Goal: Check status: Check status

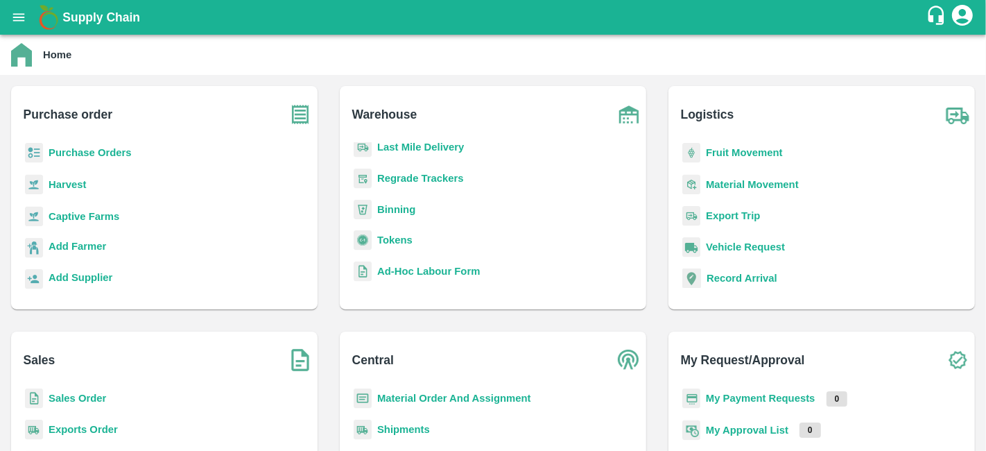
scroll to position [114, 0]
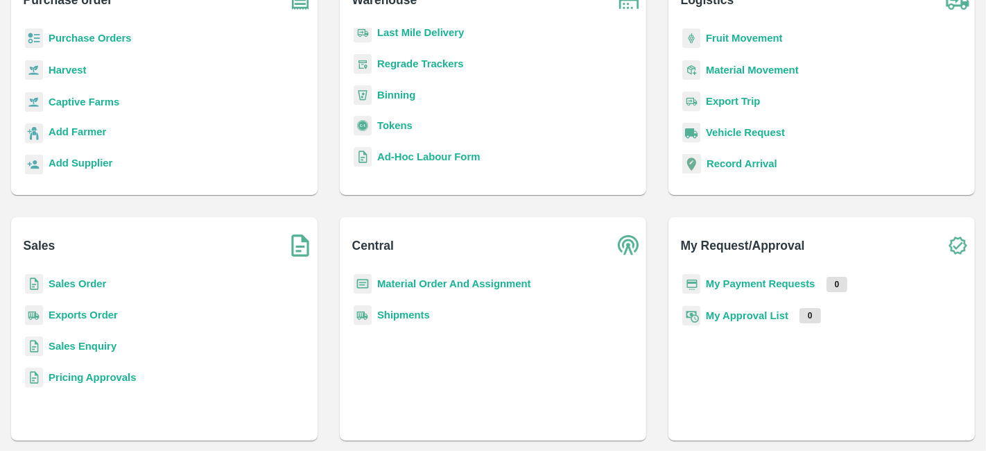
click at [103, 274] on div "Sales Order" at bounding box center [164, 289] width 284 height 31
click at [71, 282] on b "Sales Order" at bounding box center [78, 283] width 58 height 11
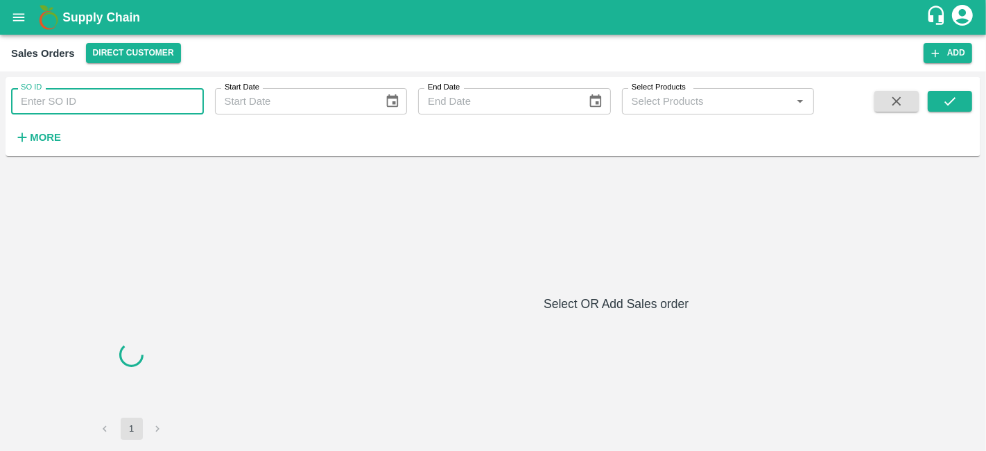
click at [151, 103] on input "SO ID" at bounding box center [107, 101] width 193 height 26
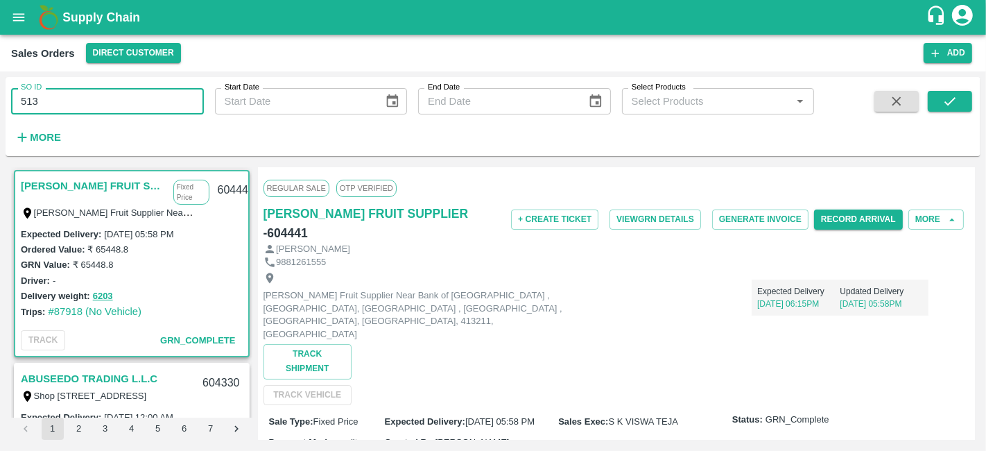
type input "513"
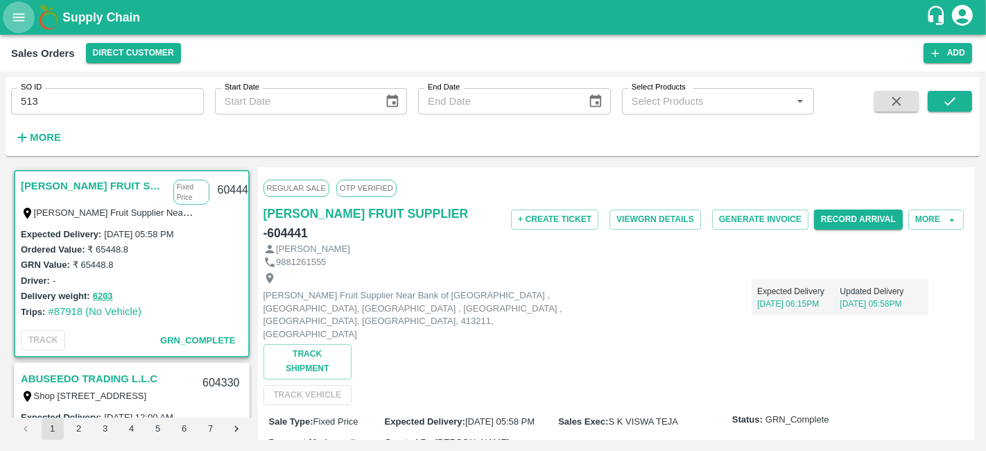
click at [15, 24] on icon "open drawer" at bounding box center [18, 17] width 15 height 15
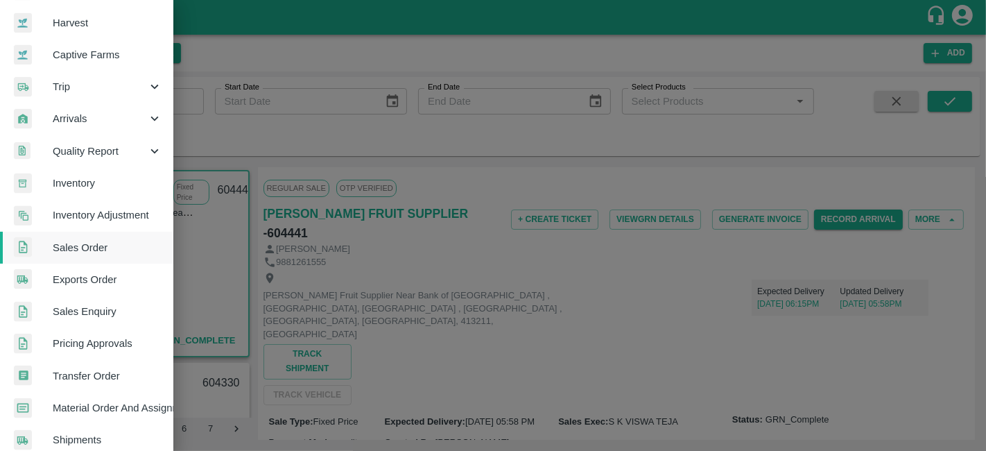
scroll to position [22, 0]
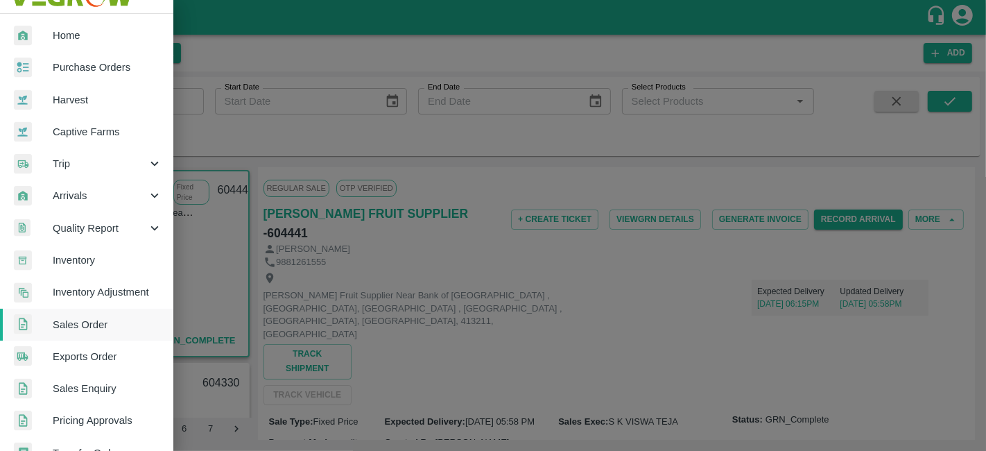
click at [66, 153] on div "Trip" at bounding box center [86, 164] width 173 height 32
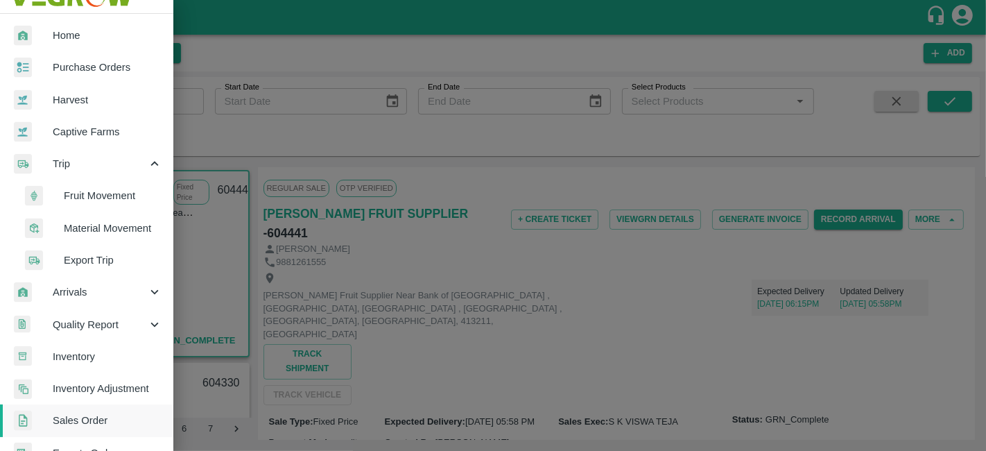
click at [83, 255] on span "Export Trip" at bounding box center [113, 259] width 98 height 15
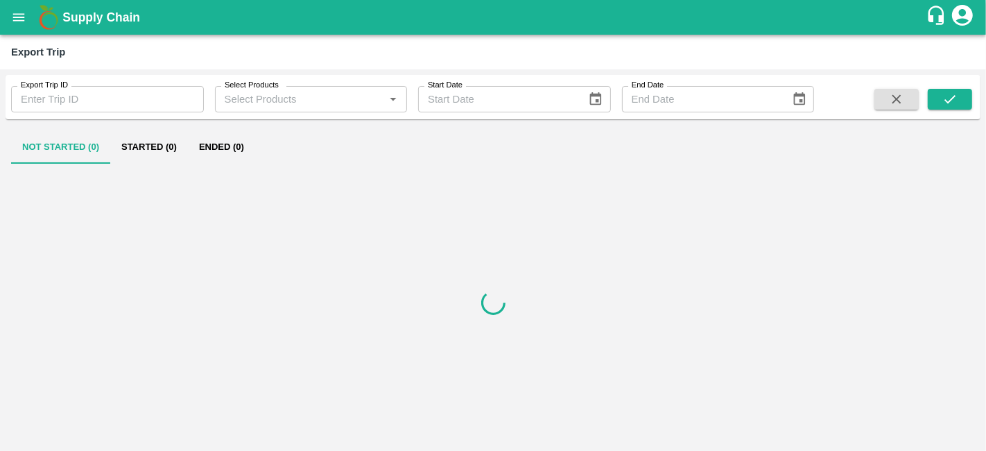
click at [92, 100] on input "Export Trip ID" at bounding box center [107, 99] width 193 height 26
paste input "513"
type input "513"
click at [959, 101] on button "submit" at bounding box center [950, 99] width 44 height 21
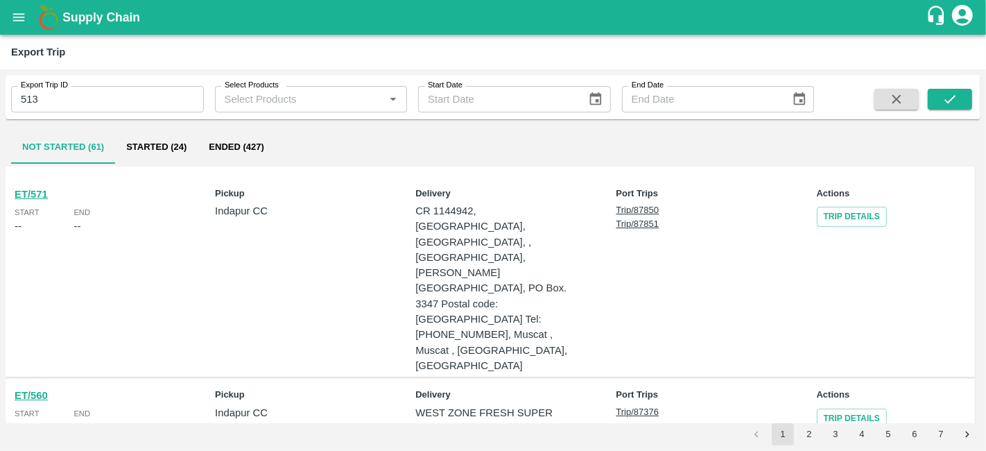
click at [250, 141] on button "Ended (427)" at bounding box center [236, 146] width 77 height 33
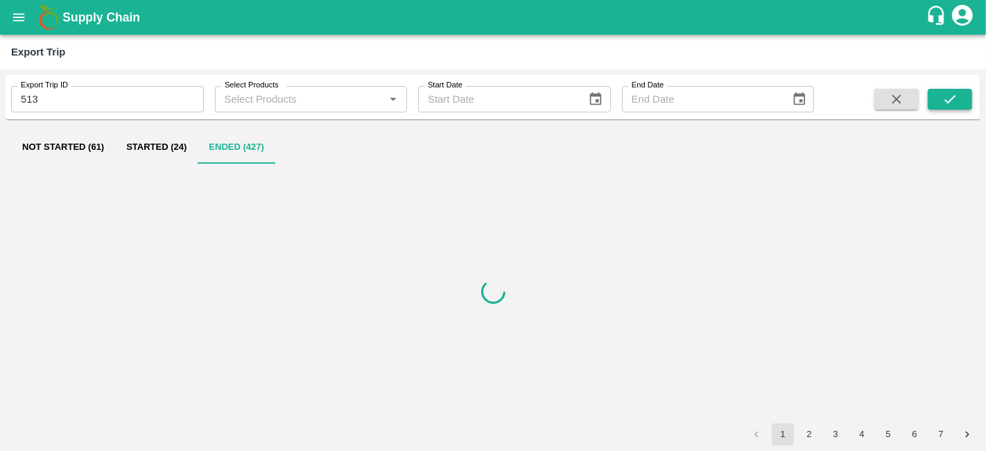
click at [959, 94] on button "submit" at bounding box center [950, 99] width 44 height 21
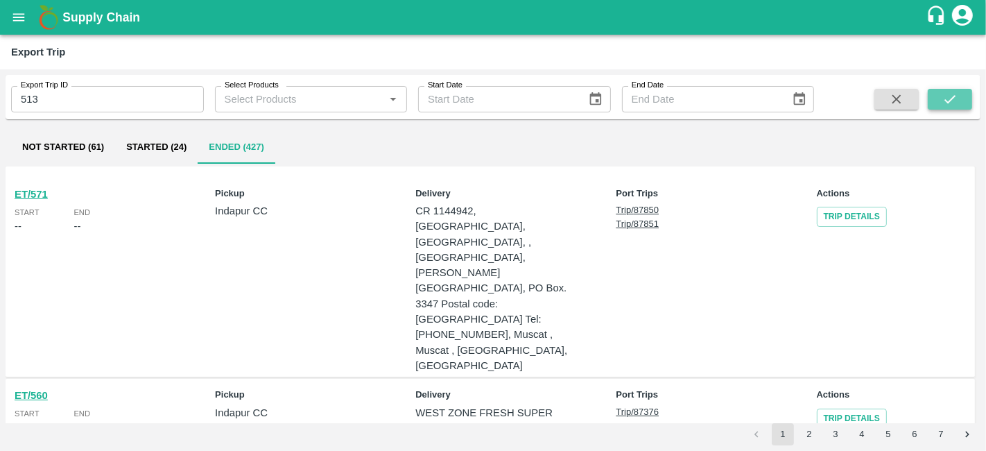
click at [940, 97] on button "submit" at bounding box center [950, 99] width 44 height 21
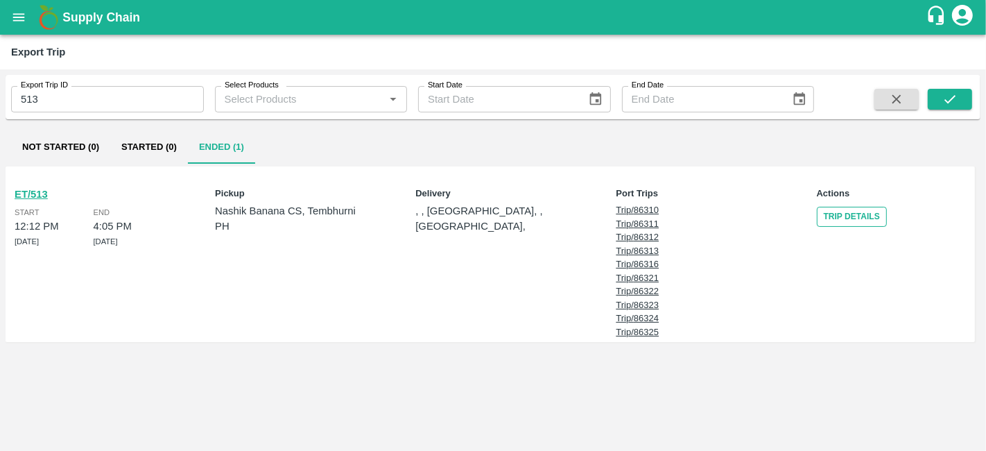
click at [850, 209] on link "Trip Details" at bounding box center [852, 217] width 70 height 20
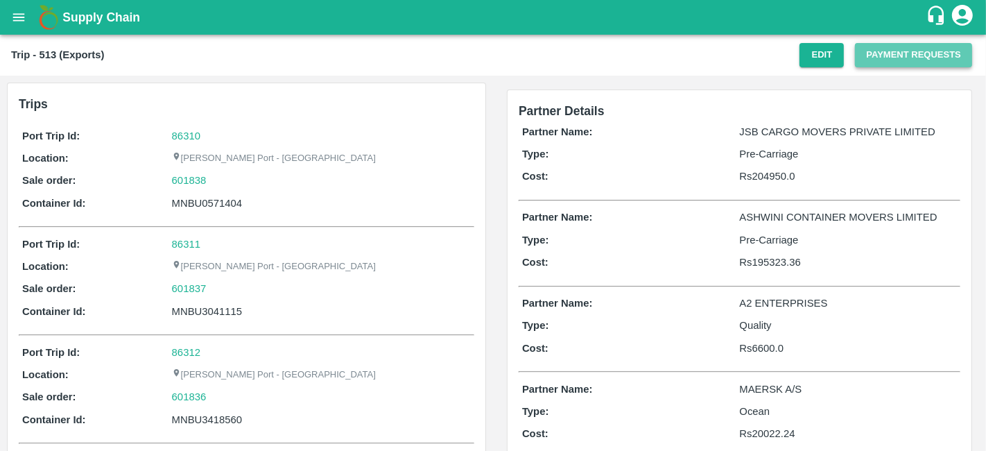
click at [923, 59] on button "Payment Requests" at bounding box center [913, 55] width 117 height 24
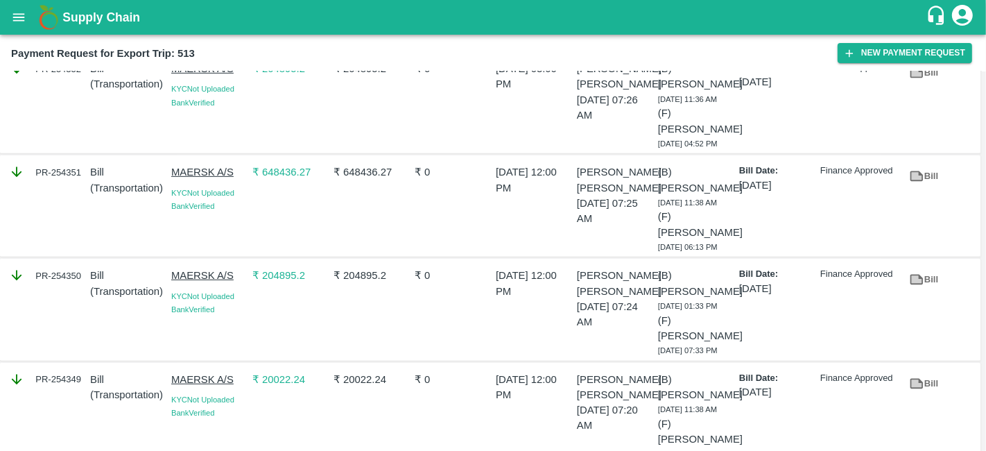
scroll to position [563, 0]
click at [920, 80] on icon at bounding box center [917, 74] width 13 height 10
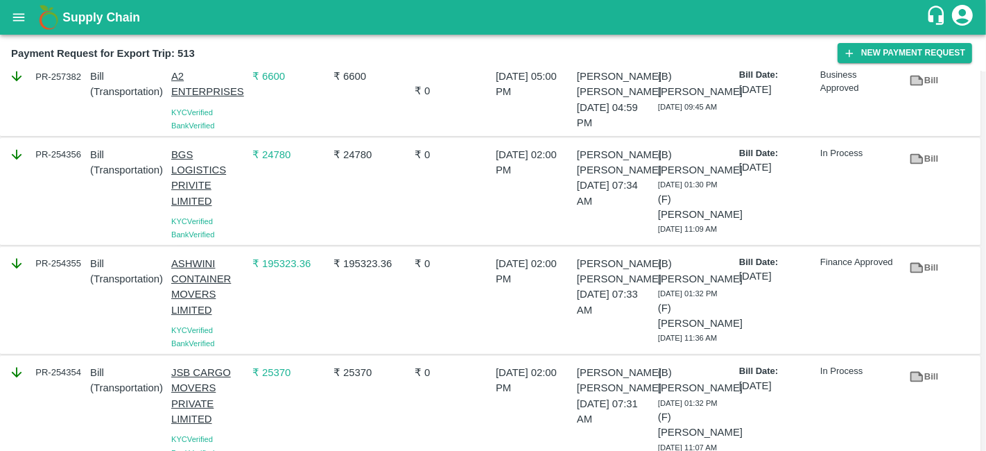
scroll to position [0, 0]
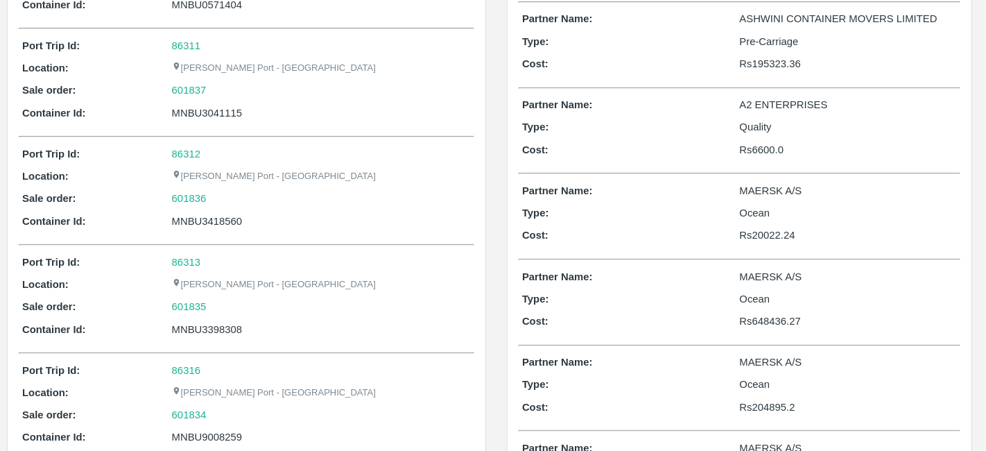
scroll to position [202, 0]
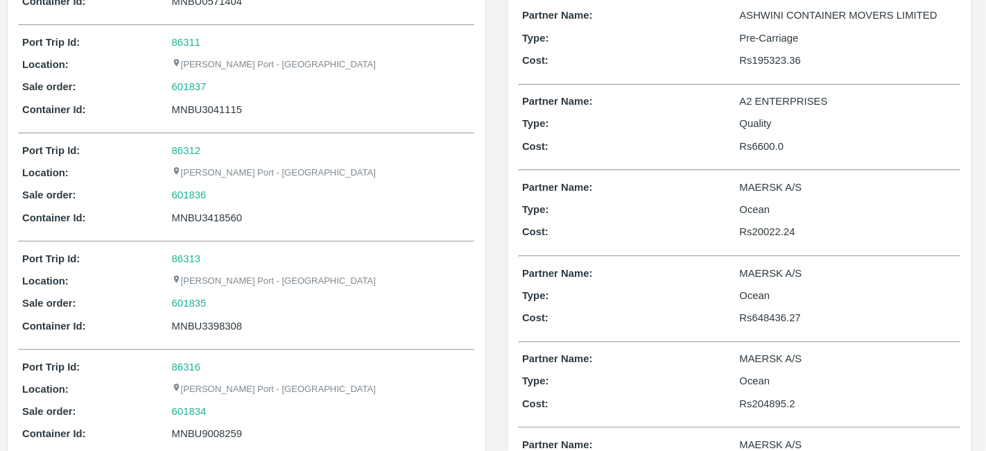
click at [755, 232] on p "Rs 20022.24" at bounding box center [849, 231] width 218 height 15
copy p "20022.24"
click at [763, 323] on p "Rs 648436.27" at bounding box center [849, 317] width 218 height 15
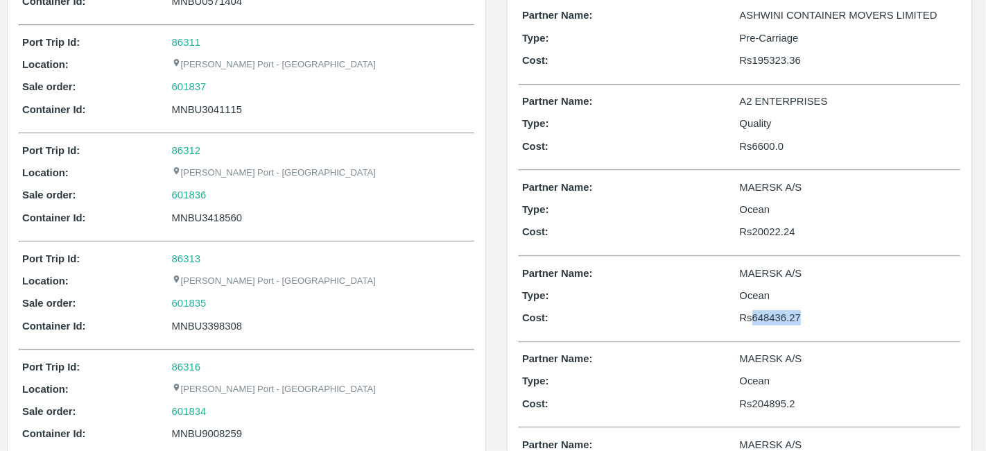
copy p "648436.27"
click at [766, 405] on p "Rs 204895.2" at bounding box center [849, 403] width 218 height 15
copy p "204895.2"
click at [766, 405] on p "Rs 204895.2" at bounding box center [849, 403] width 218 height 15
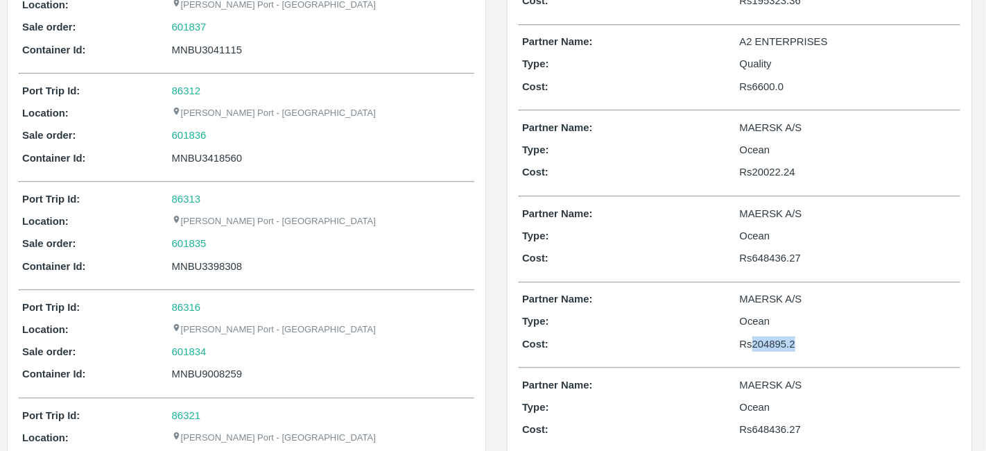
scroll to position [317, 0]
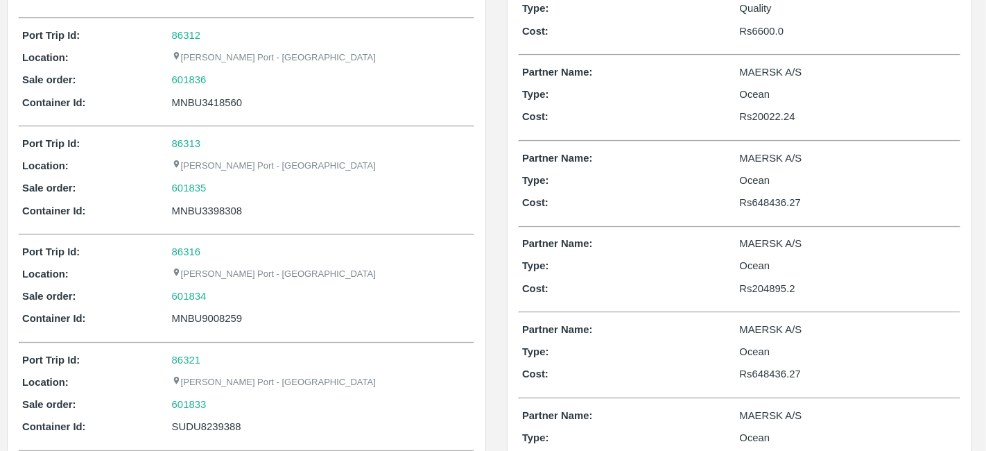
click at [759, 372] on p "Rs 648436.27" at bounding box center [849, 373] width 218 height 15
copy p "648436.27"
click at [759, 372] on p "Rs 648436.27" at bounding box center [849, 373] width 218 height 15
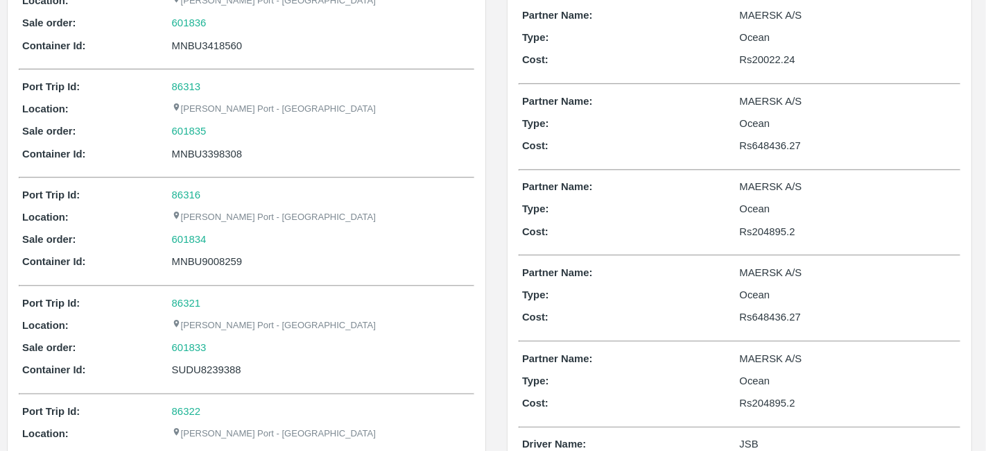
click at [762, 400] on p "Rs 204895.2" at bounding box center [849, 402] width 218 height 15
copy p "204895.2"
click at [762, 400] on p "Rs 204895.2" at bounding box center [849, 402] width 218 height 15
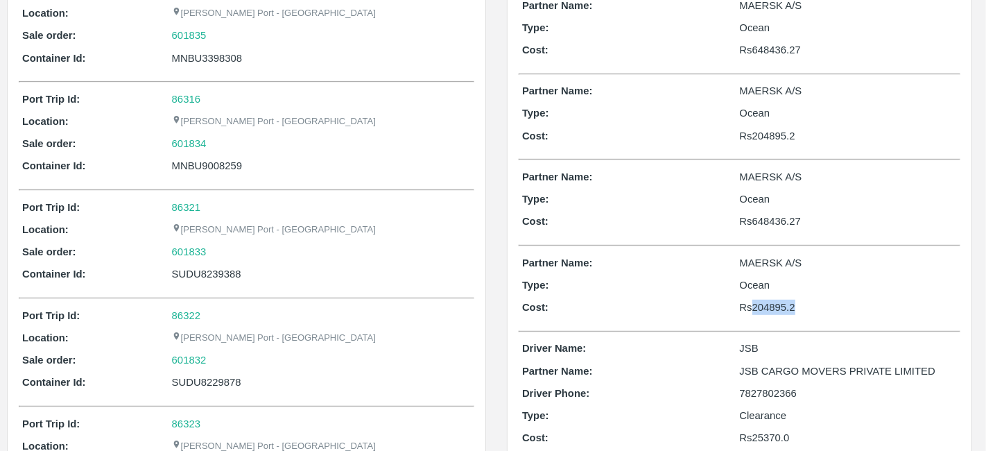
scroll to position [503, 0]
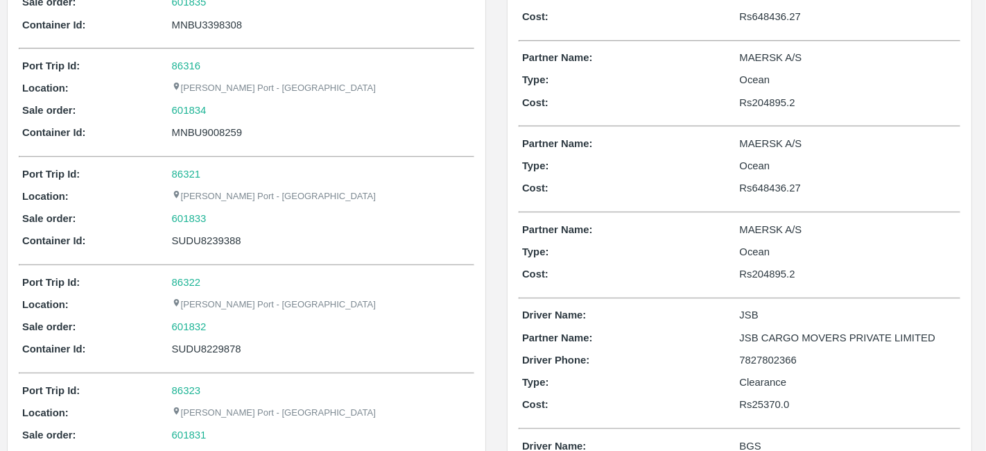
click at [764, 401] on p "Rs 25370.0" at bounding box center [849, 404] width 218 height 15
copy p "25370.0"
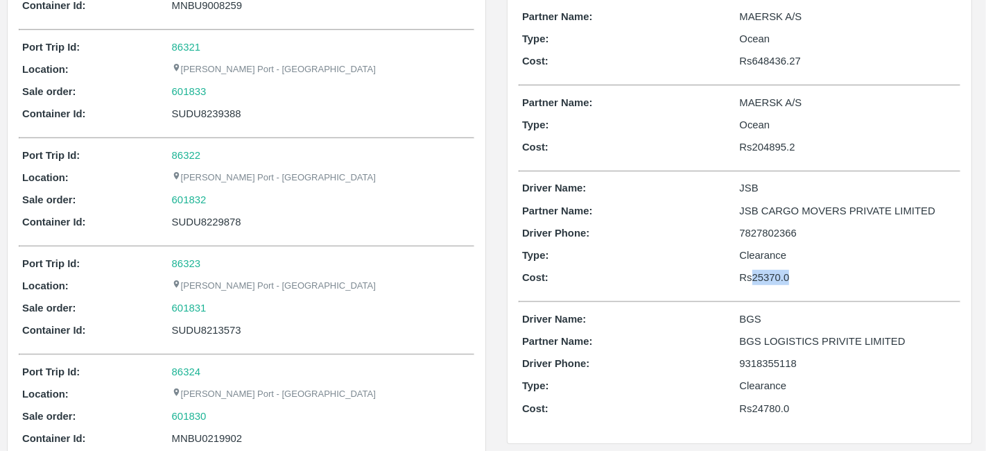
scroll to position [717, 0]
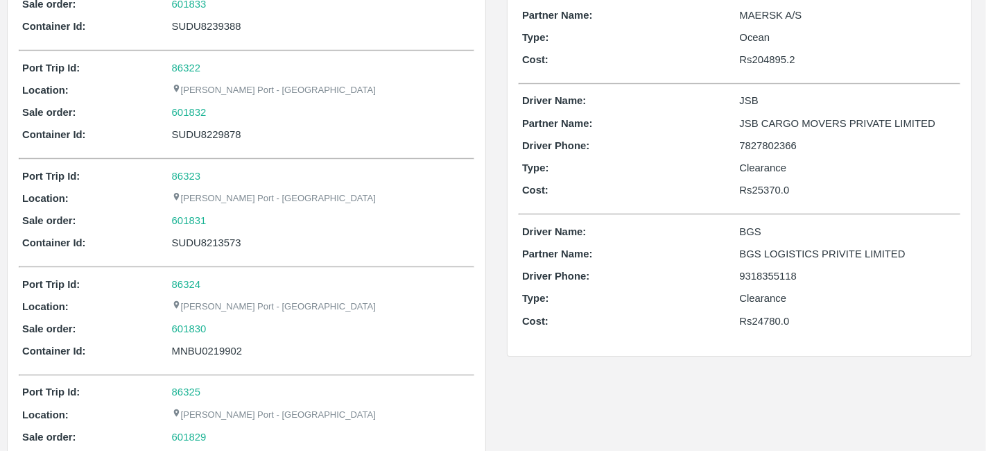
click at [763, 314] on p "Rs 24780.0" at bounding box center [849, 321] width 218 height 15
copy p "24780.0"
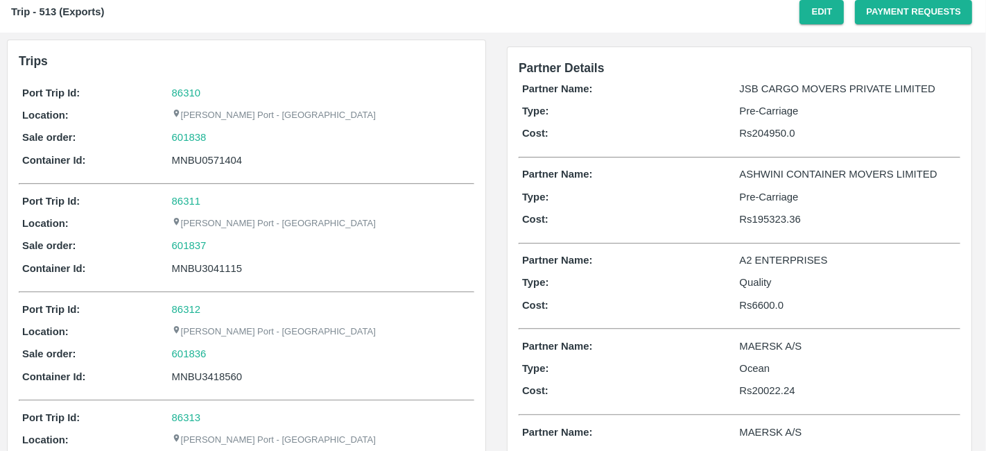
scroll to position [42, 0]
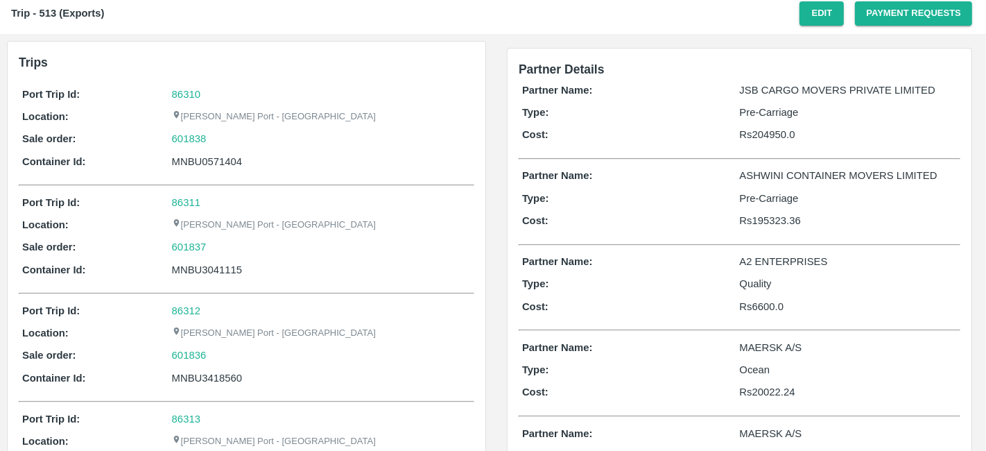
click at [782, 216] on p "Rs 195323.36" at bounding box center [849, 220] width 218 height 15
copy p "195323.36"
click at [773, 132] on p "Rs 204950.0" at bounding box center [849, 134] width 218 height 15
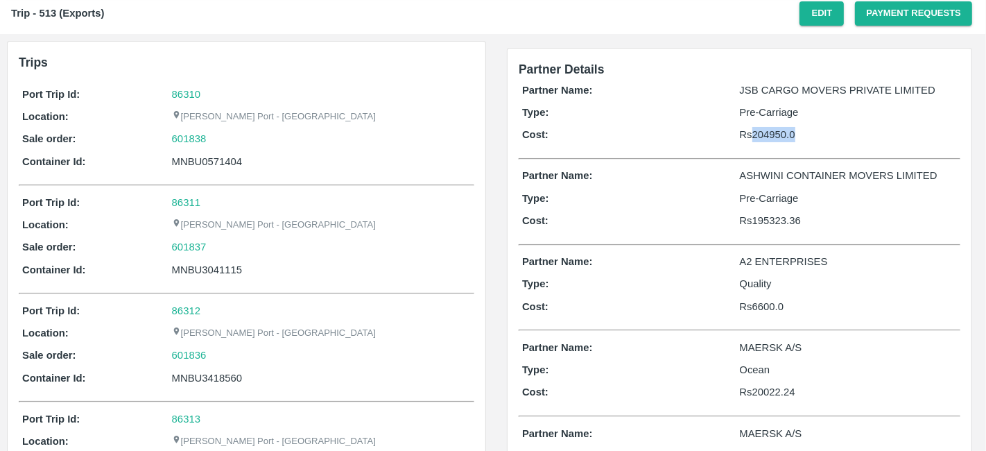
copy p "204950.0"
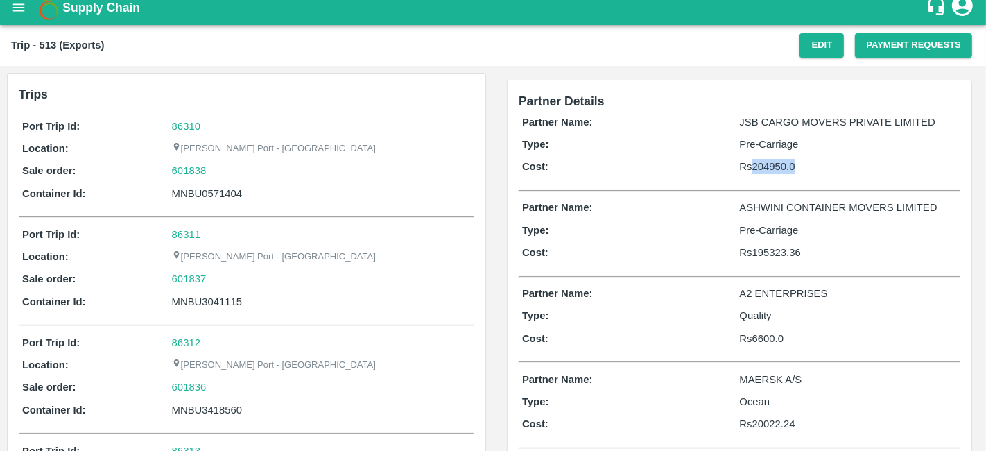
scroll to position [0, 0]
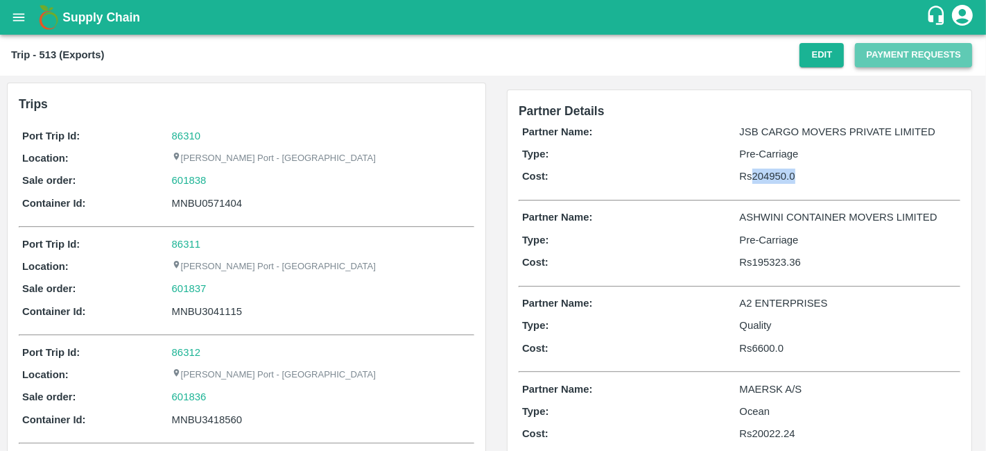
click at [891, 60] on button "Payment Requests" at bounding box center [913, 55] width 117 height 24
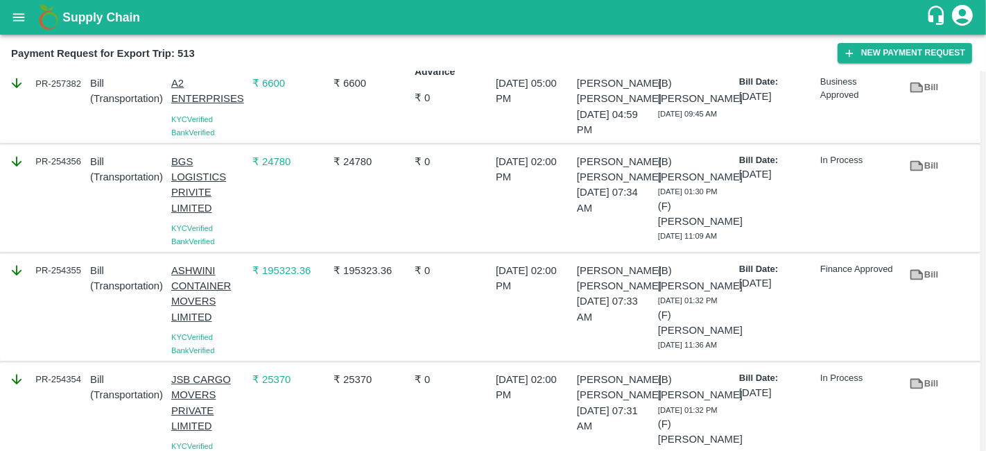
scroll to position [47, 0]
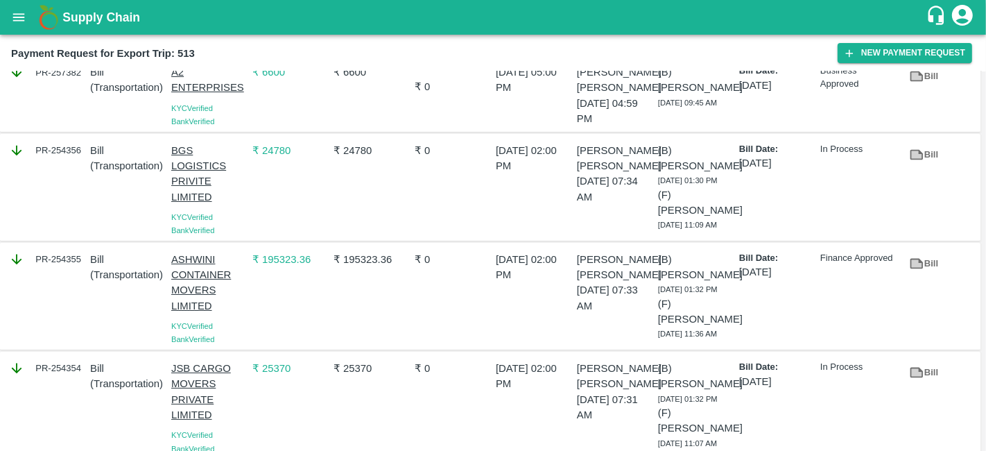
click at [354, 267] on p "₹ 195323.36" at bounding box center [372, 259] width 76 height 15
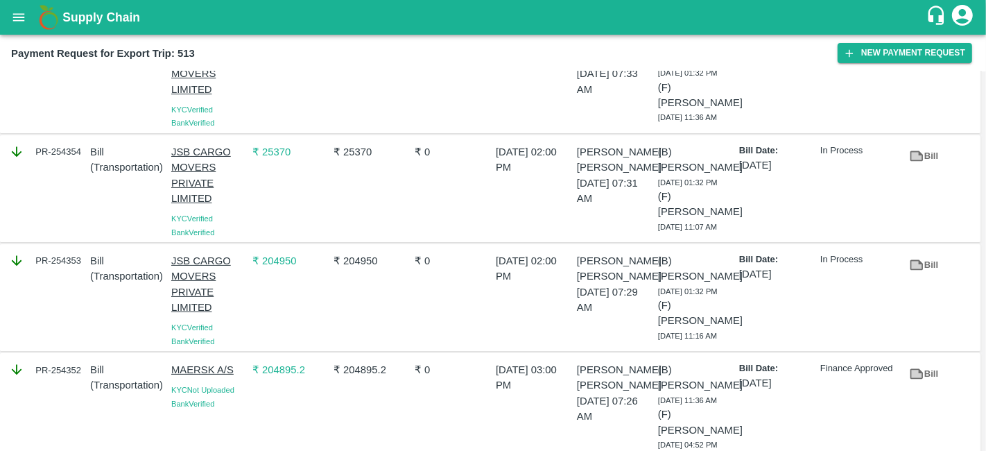
scroll to position [263, 0]
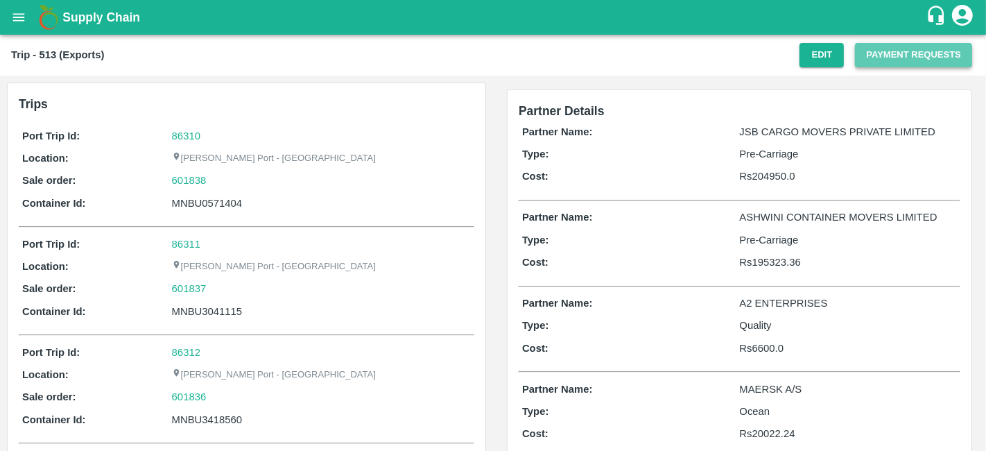
click at [904, 57] on button "Payment Requests" at bounding box center [913, 55] width 117 height 24
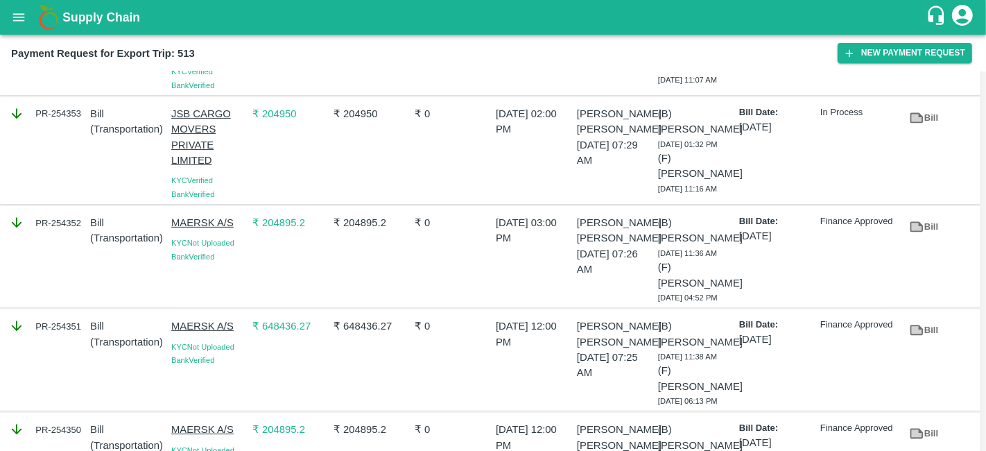
scroll to position [470, 0]
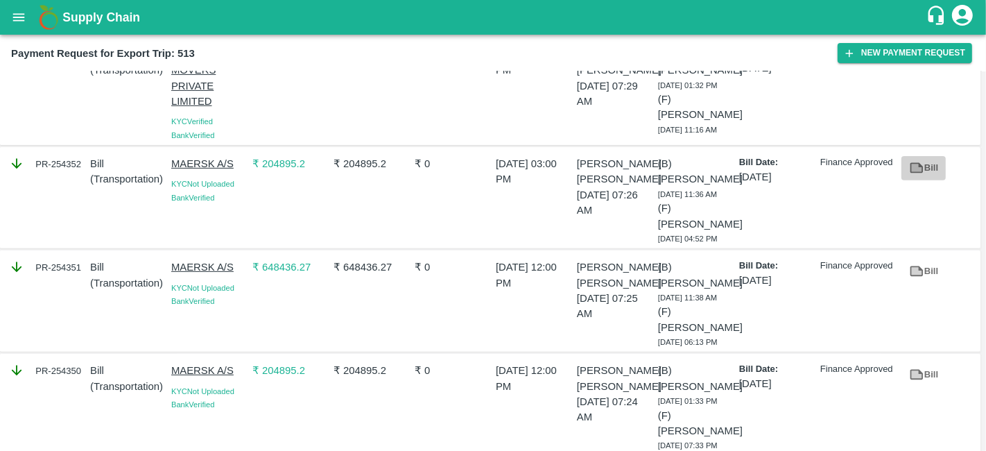
click at [914, 172] on icon at bounding box center [916, 168] width 10 height 8
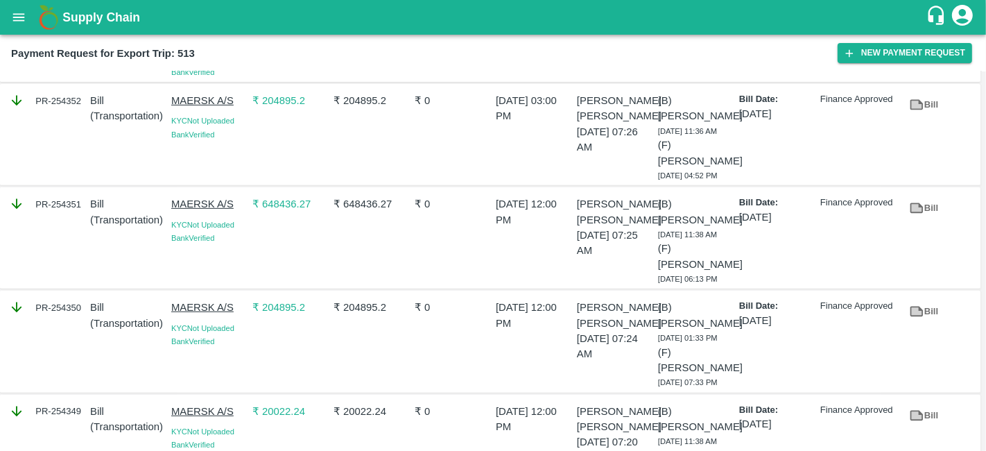
scroll to position [537, 0]
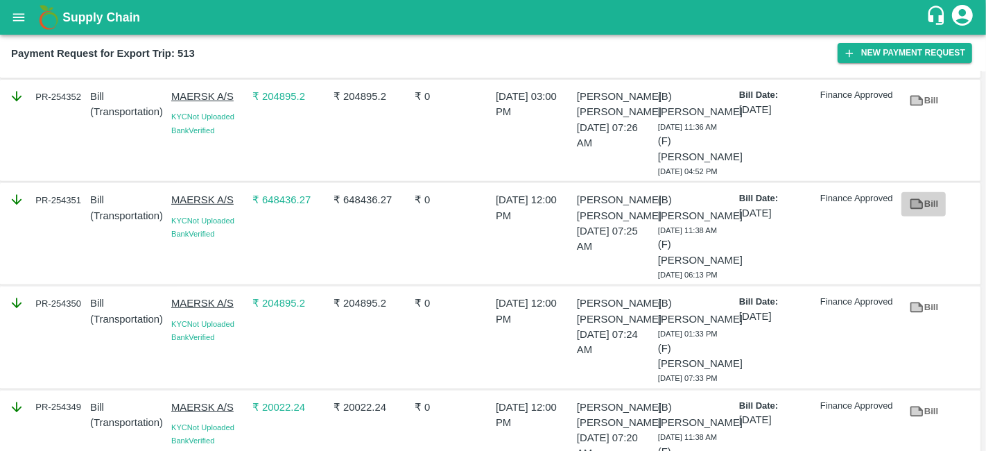
click at [918, 208] on icon at bounding box center [916, 204] width 10 height 8
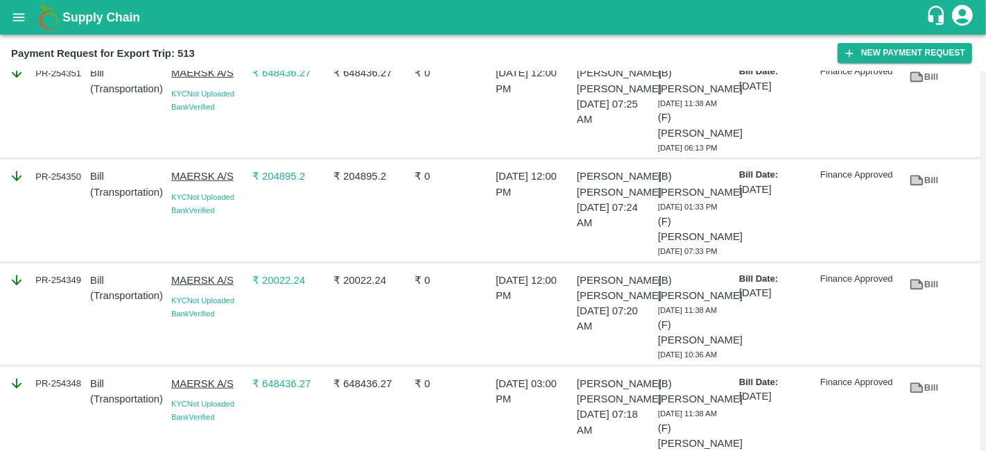
scroll to position [694, 0]
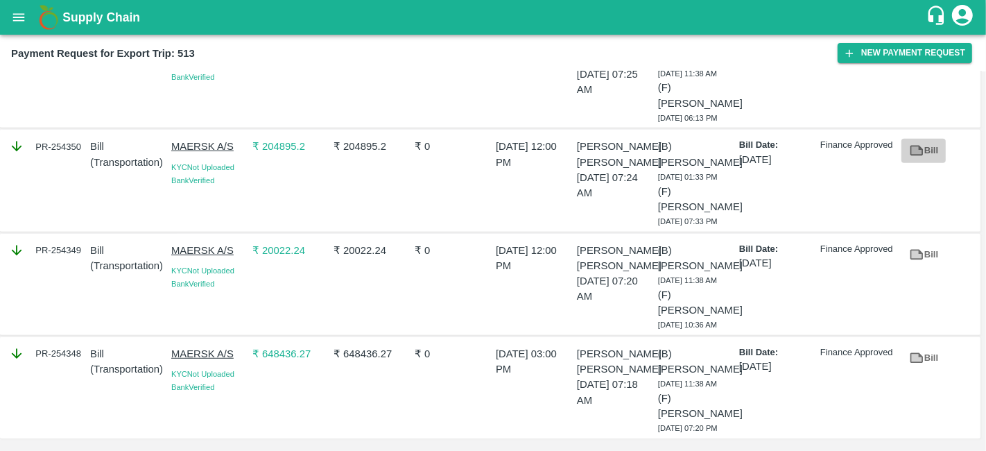
click at [925, 163] on link "Bill" at bounding box center [924, 151] width 44 height 24
click at [911, 258] on icon at bounding box center [916, 254] width 10 height 8
click at [940, 346] on link "Bill" at bounding box center [924, 358] width 44 height 24
